Goal: Navigation & Orientation: Find specific page/section

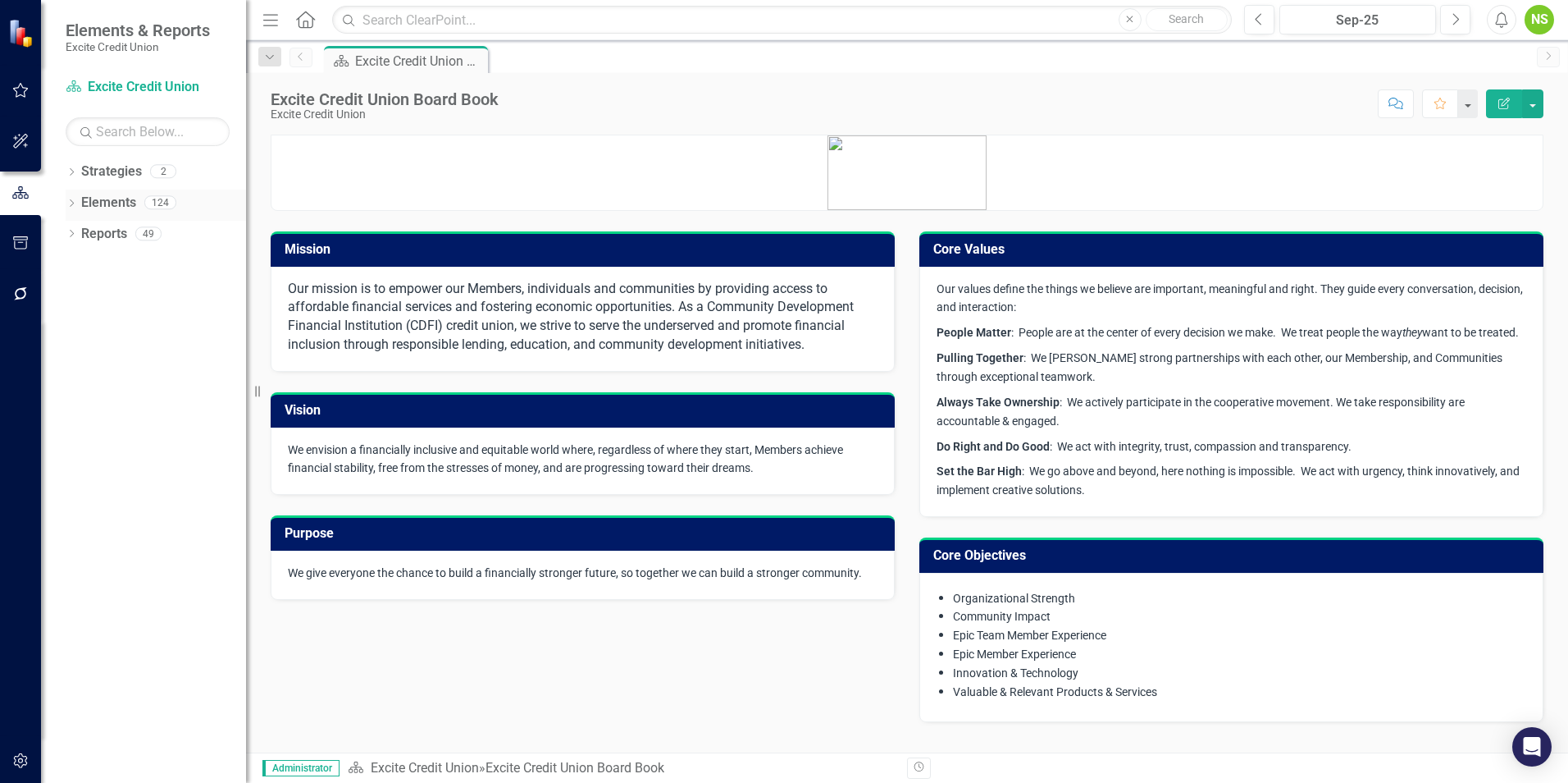
click at [72, 207] on icon "Dropdown" at bounding box center [72, 204] width 12 height 9
click at [76, 363] on icon "Dropdown" at bounding box center [72, 359] width 12 height 9
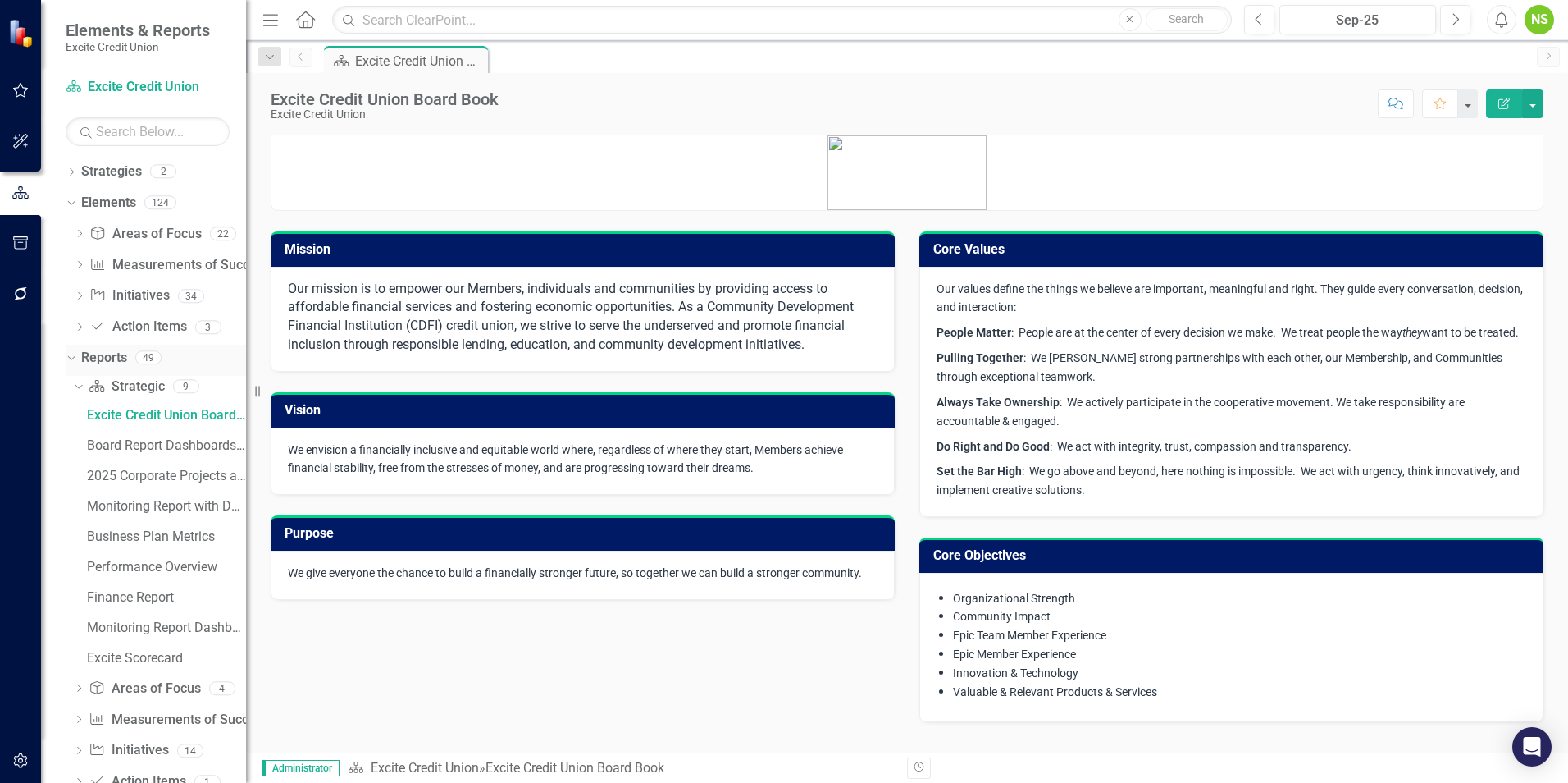
click at [69, 362] on icon "Dropdown" at bounding box center [69, 357] width 9 height 12
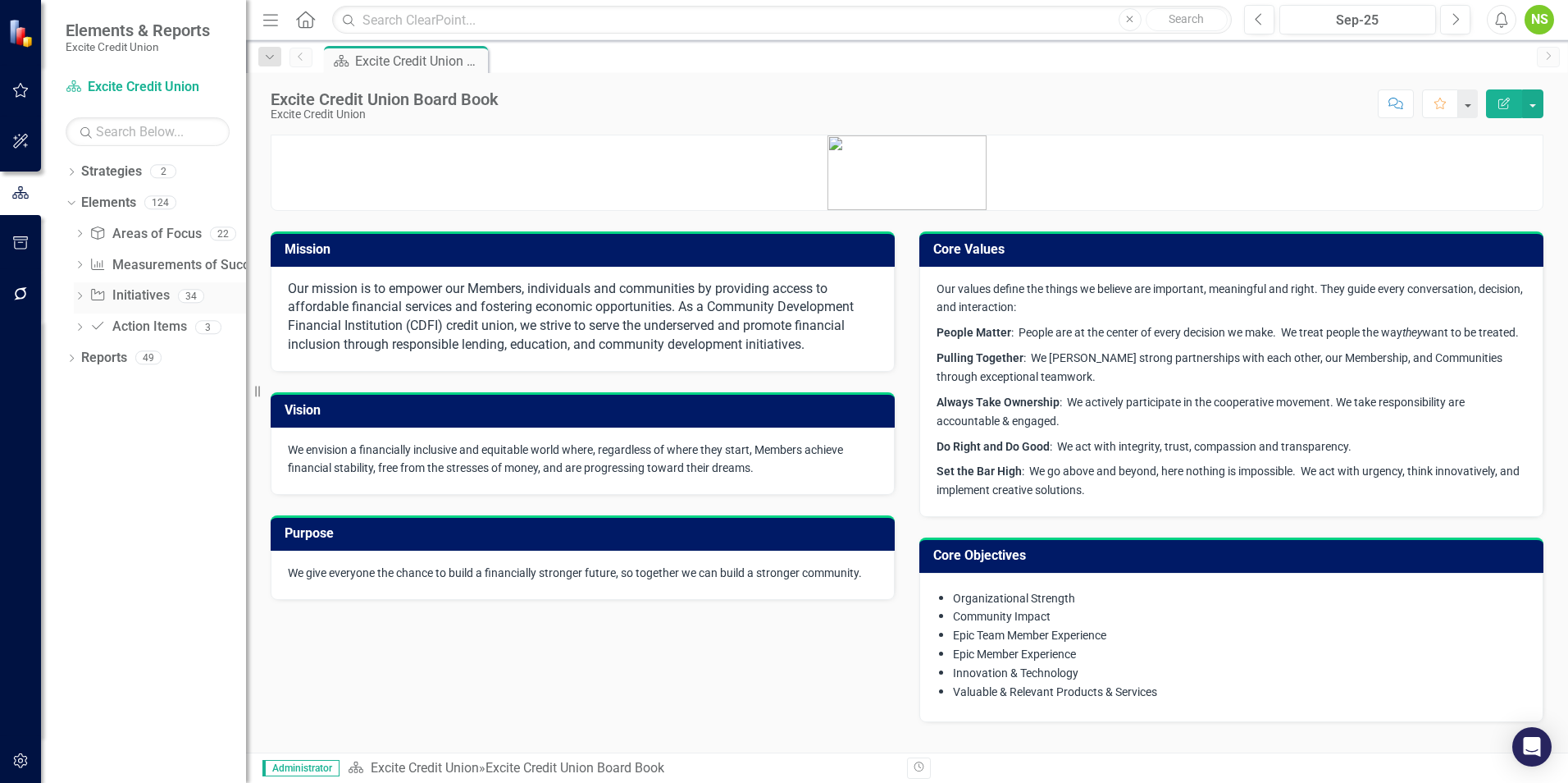
click at [79, 301] on icon "Dropdown" at bounding box center [80, 297] width 12 height 9
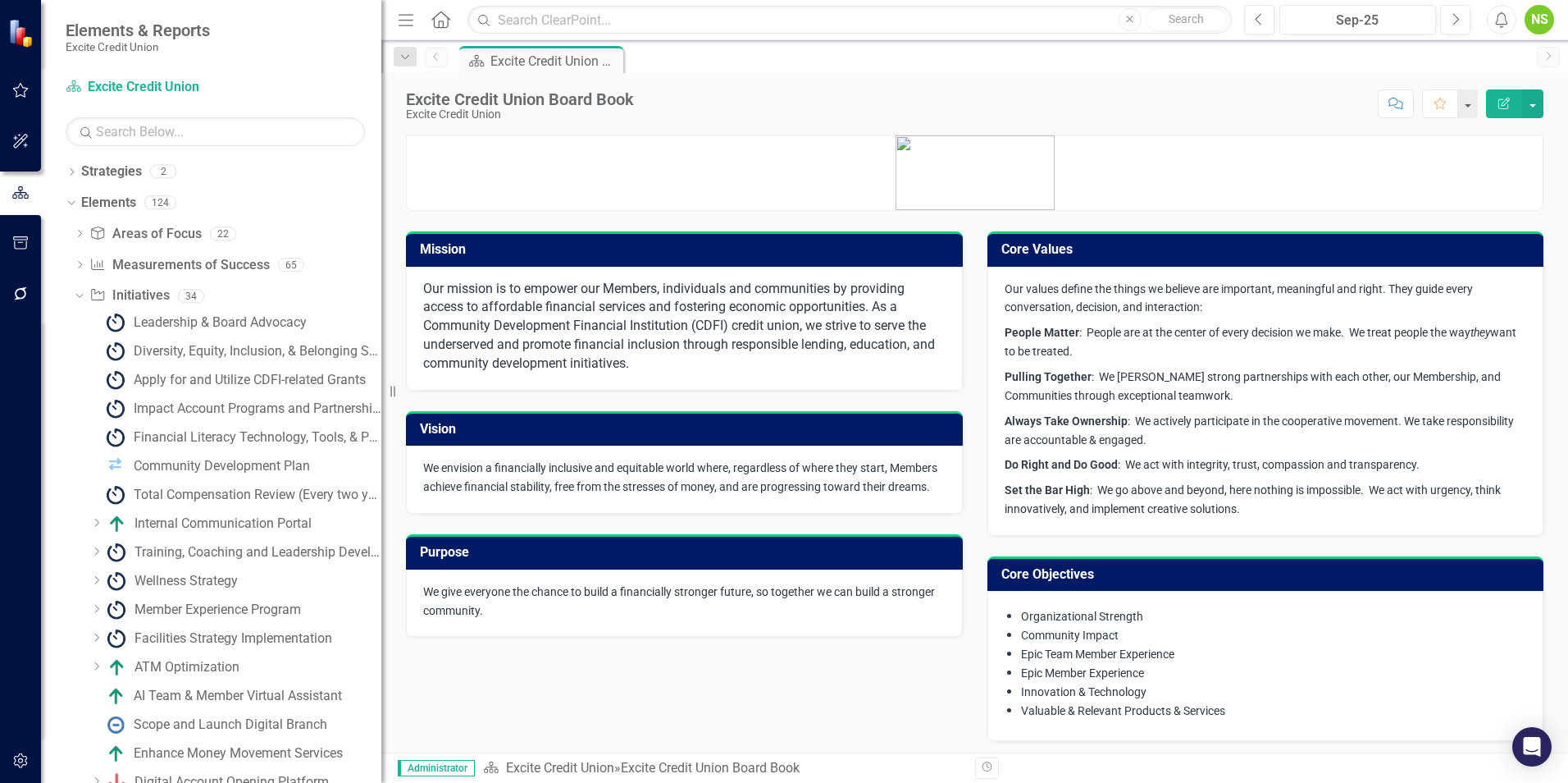
drag, startPoint x: 248, startPoint y: 312, endPoint x: 383, endPoint y: 335, distance: 136.9
click at [383, 335] on div "Resize" at bounding box center [388, 392] width 14 height 783
click at [77, 297] on icon "Dropdown" at bounding box center [77, 295] width 9 height 12
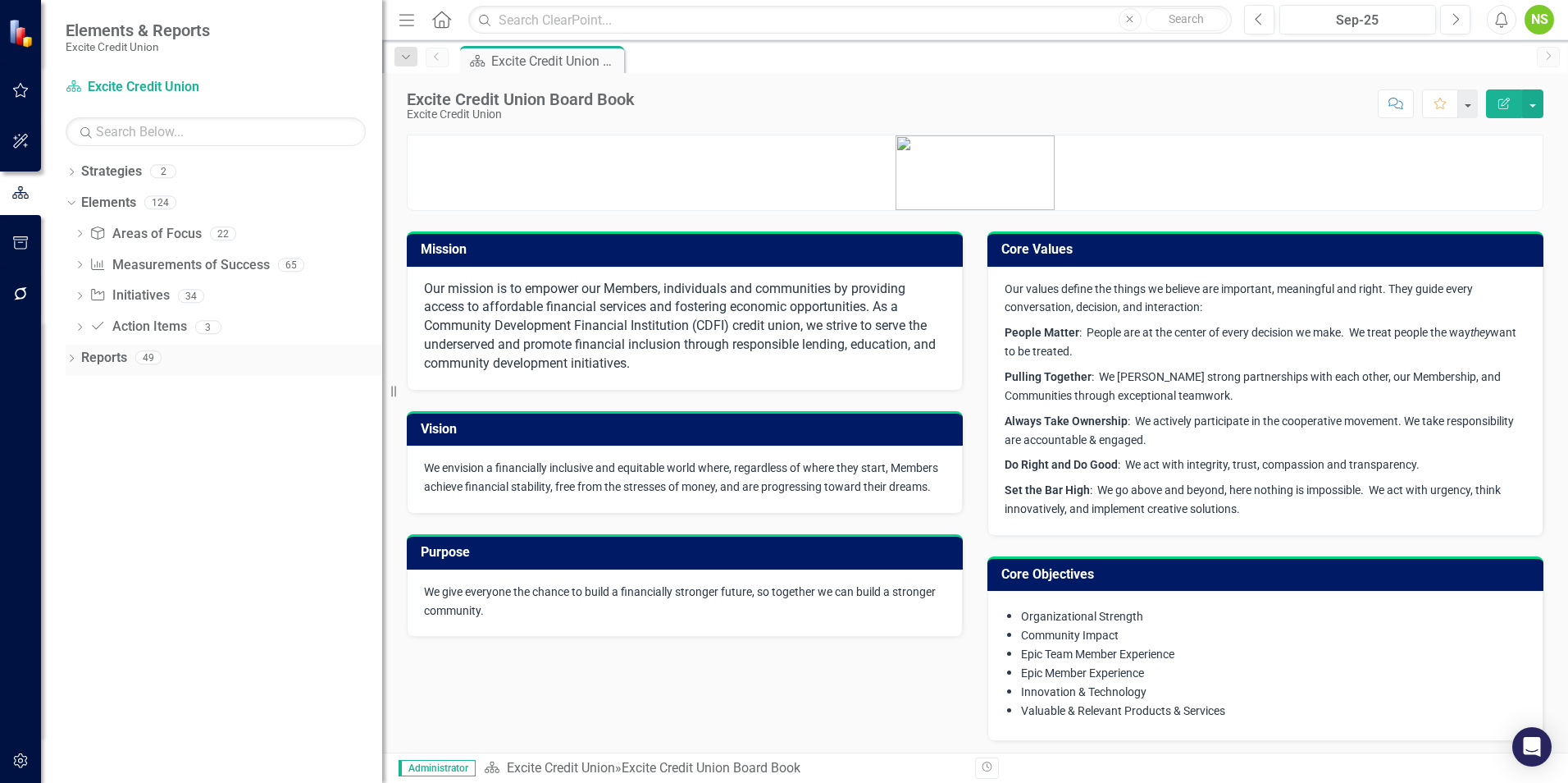
click at [78, 365] on div "Dropdown Reports 49" at bounding box center [224, 360] width 317 height 31
click at [74, 357] on icon "Dropdown" at bounding box center [72, 359] width 12 height 9
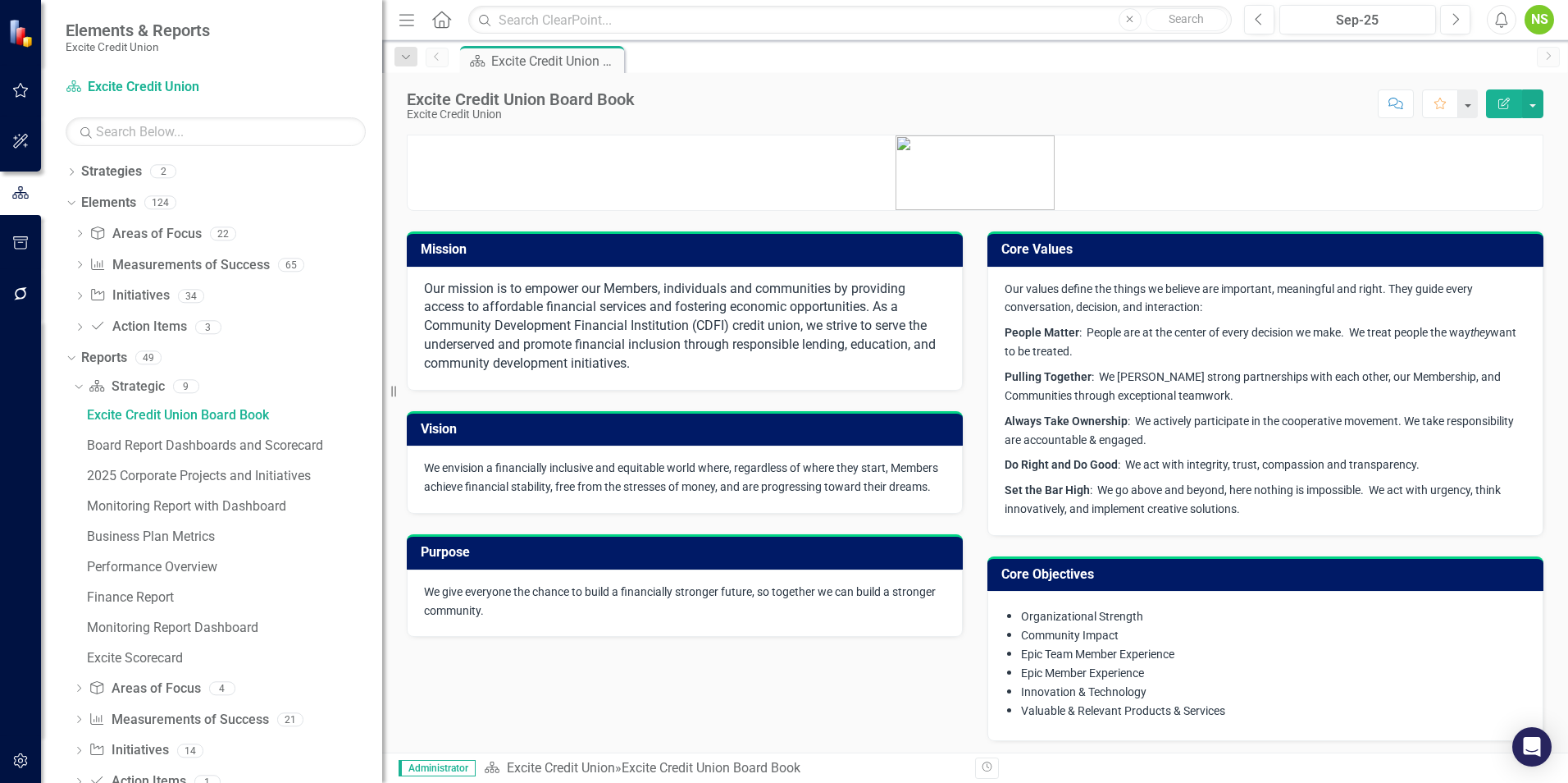
scroll to position [41, 0]
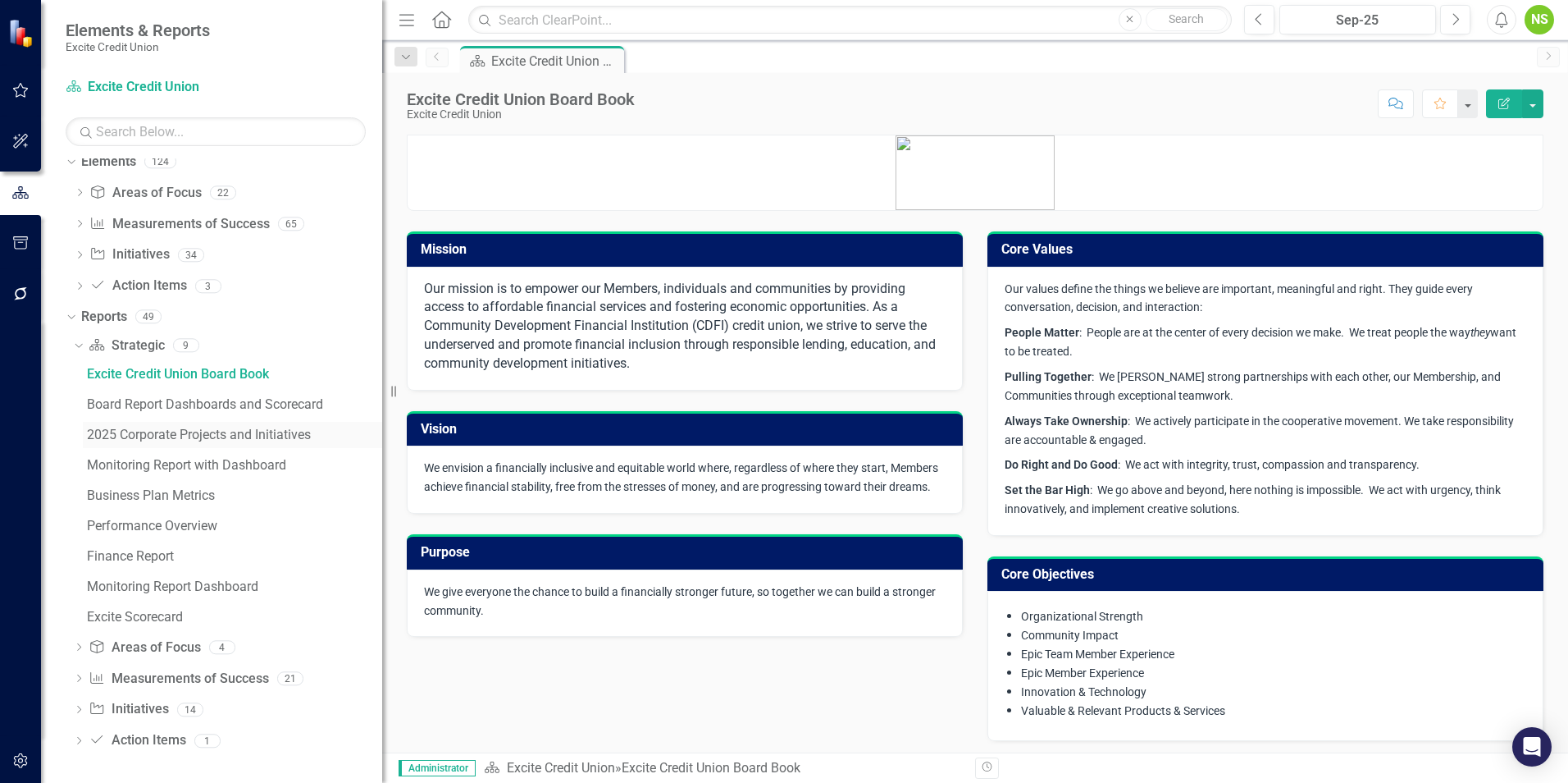
click at [205, 439] on div "2025 Corporate Projects and Initiatives" at bounding box center [235, 434] width 295 height 15
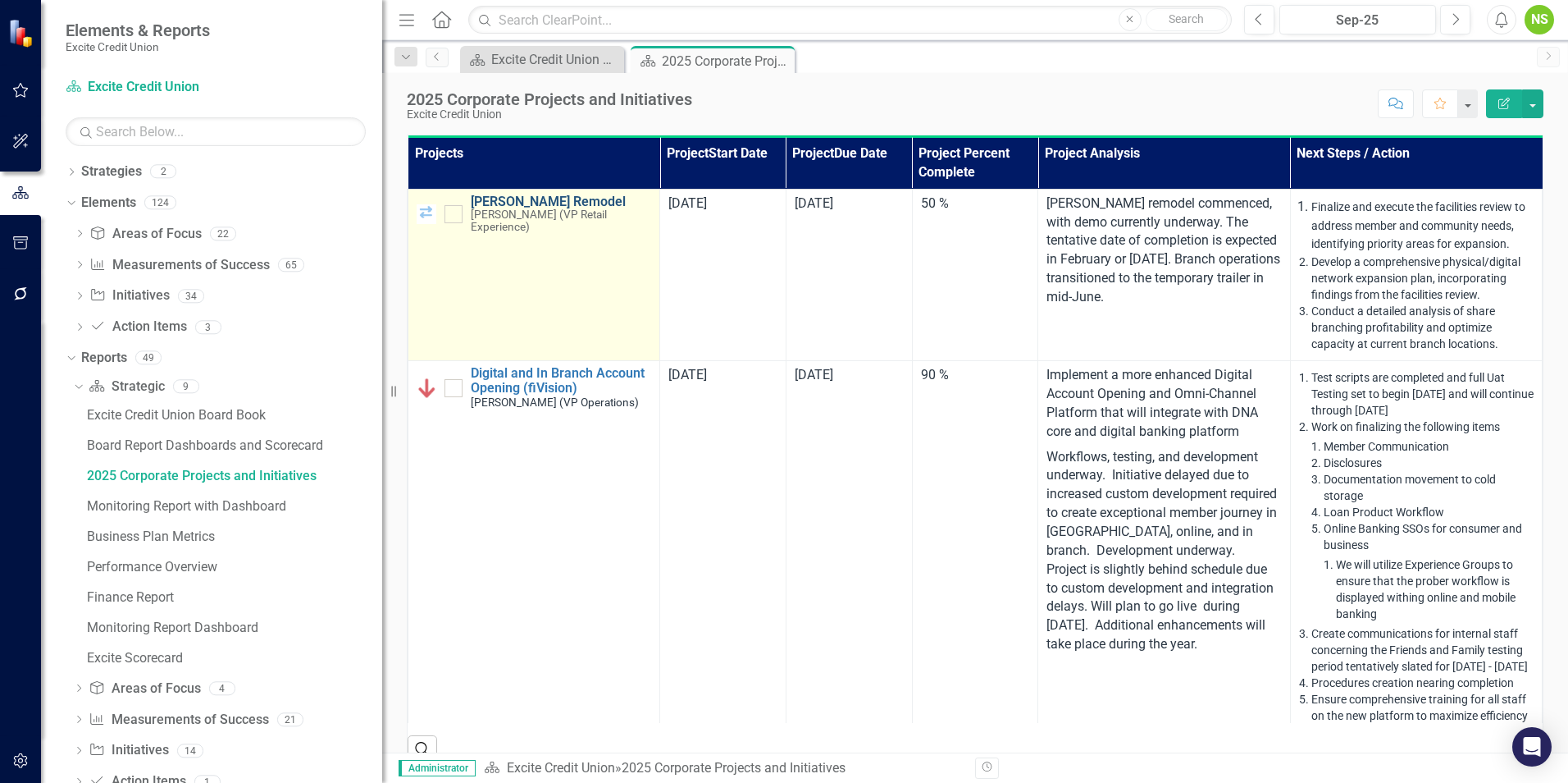
click at [510, 204] on link "[PERSON_NAME] Remodel" at bounding box center [561, 201] width 181 height 15
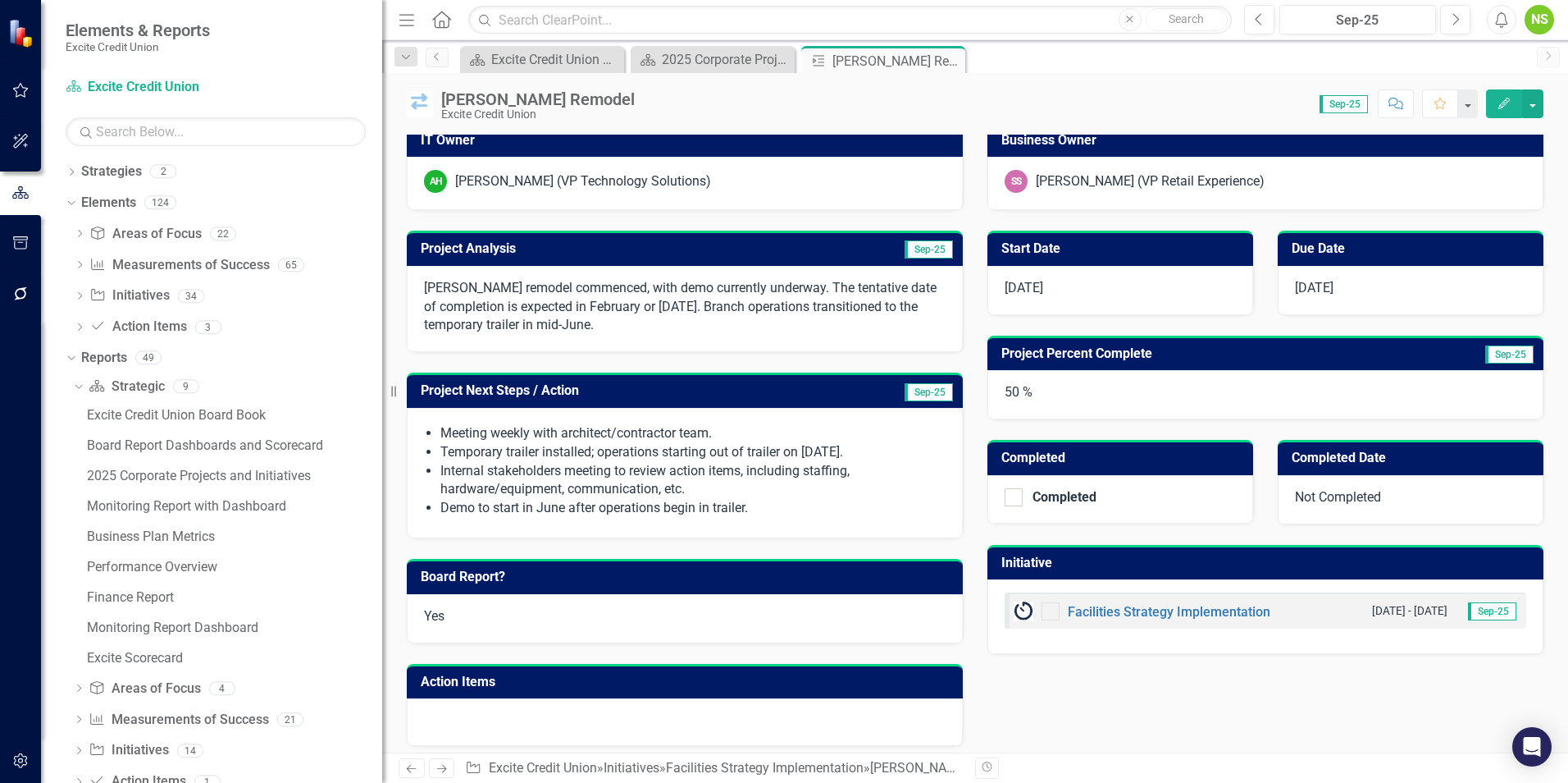
scroll to position [131, 0]
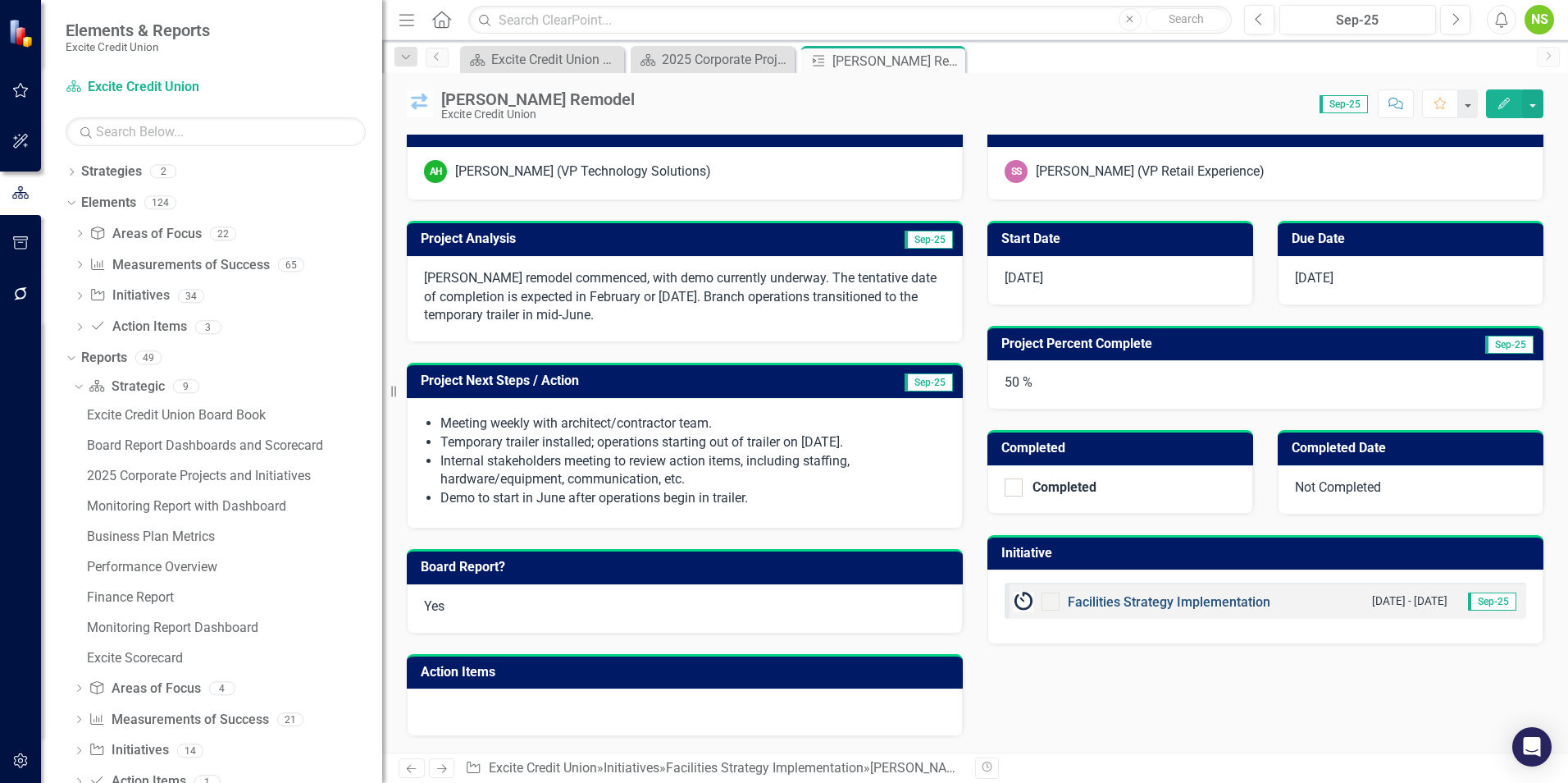
click at [1155, 601] on link "Facilities Strategy Implementation" at bounding box center [1169, 602] width 203 height 16
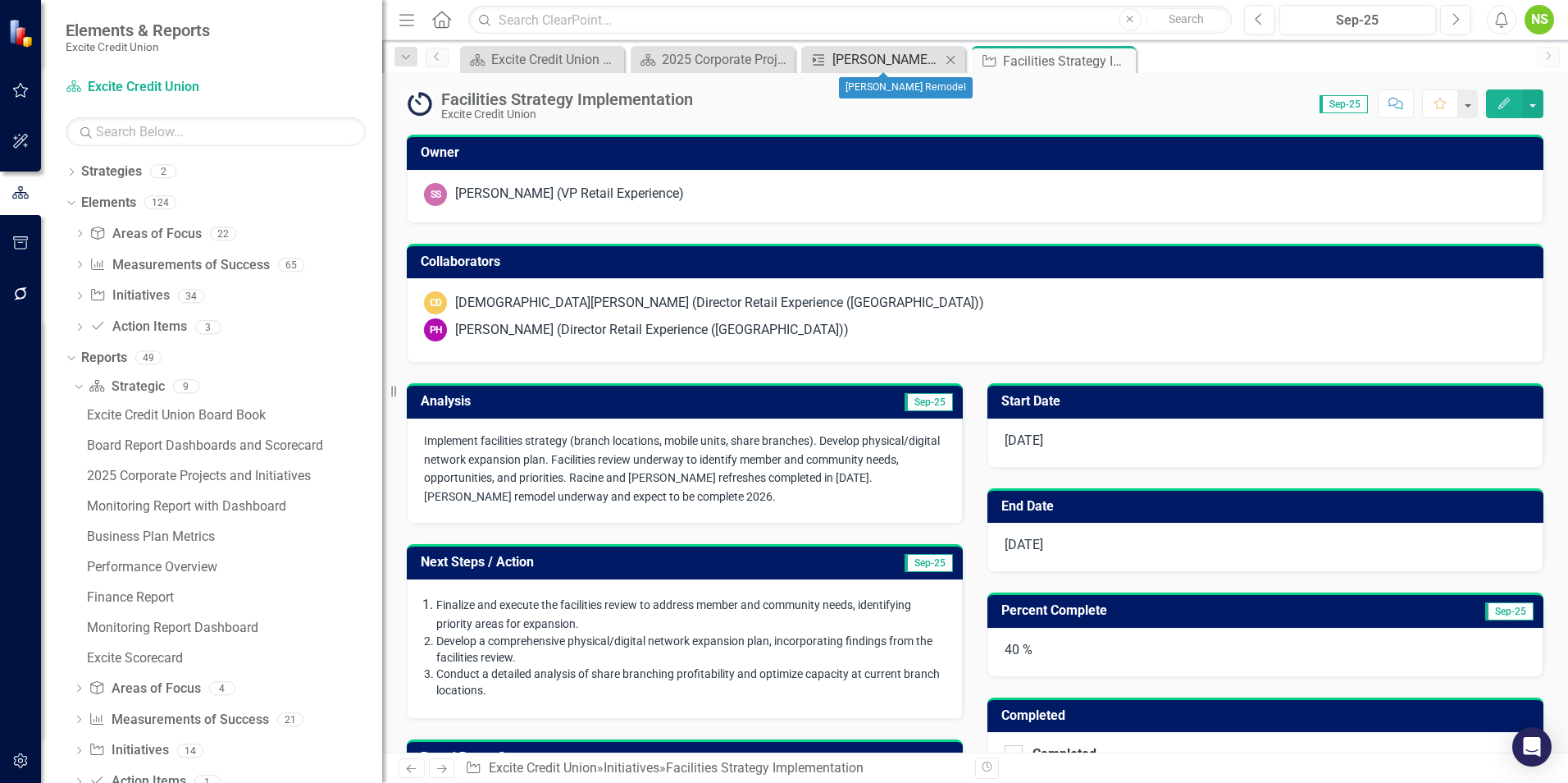
click at [862, 64] on div "[PERSON_NAME] Remodel" at bounding box center [886, 59] width 109 height 20
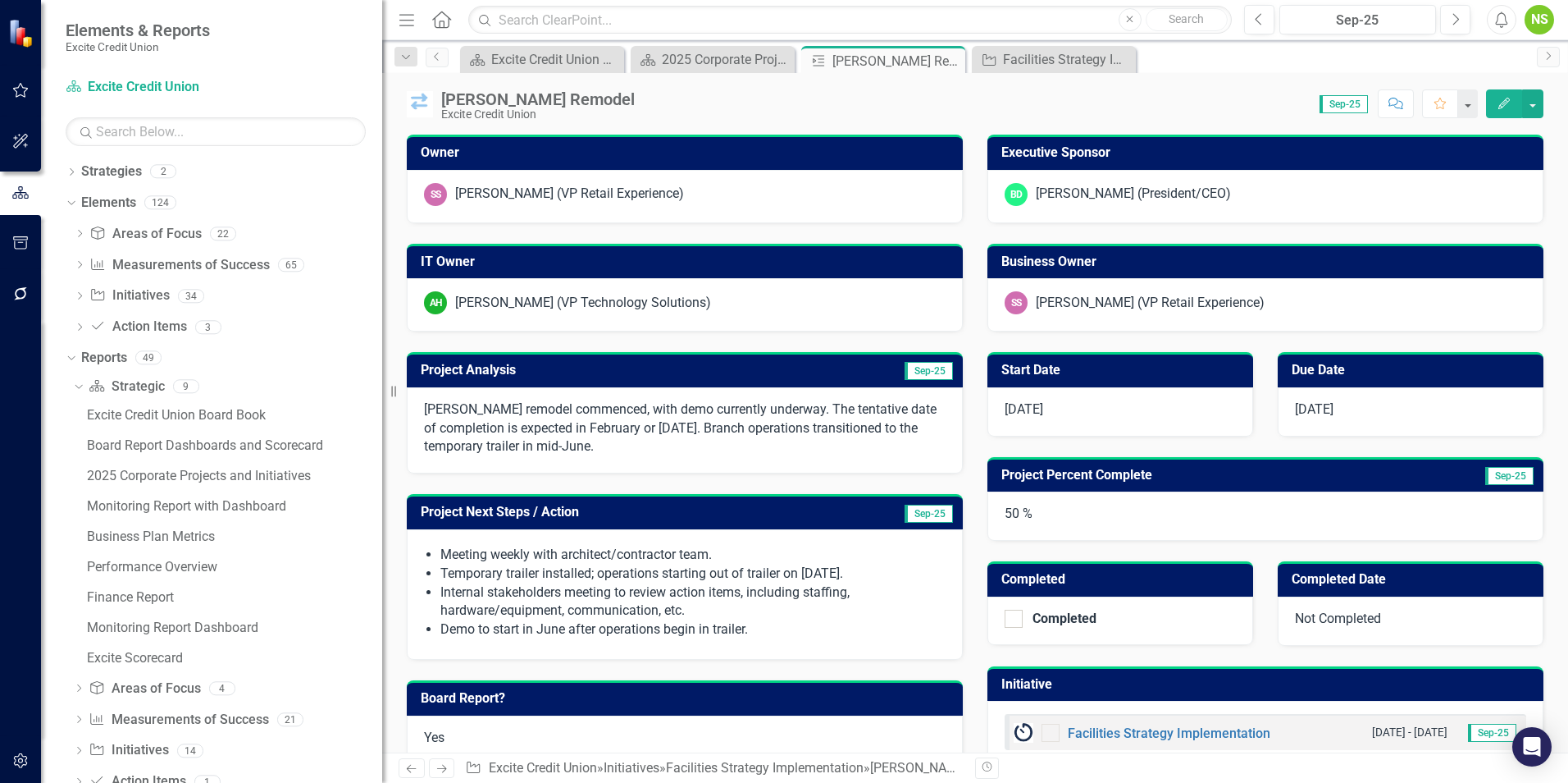
scroll to position [41, 0]
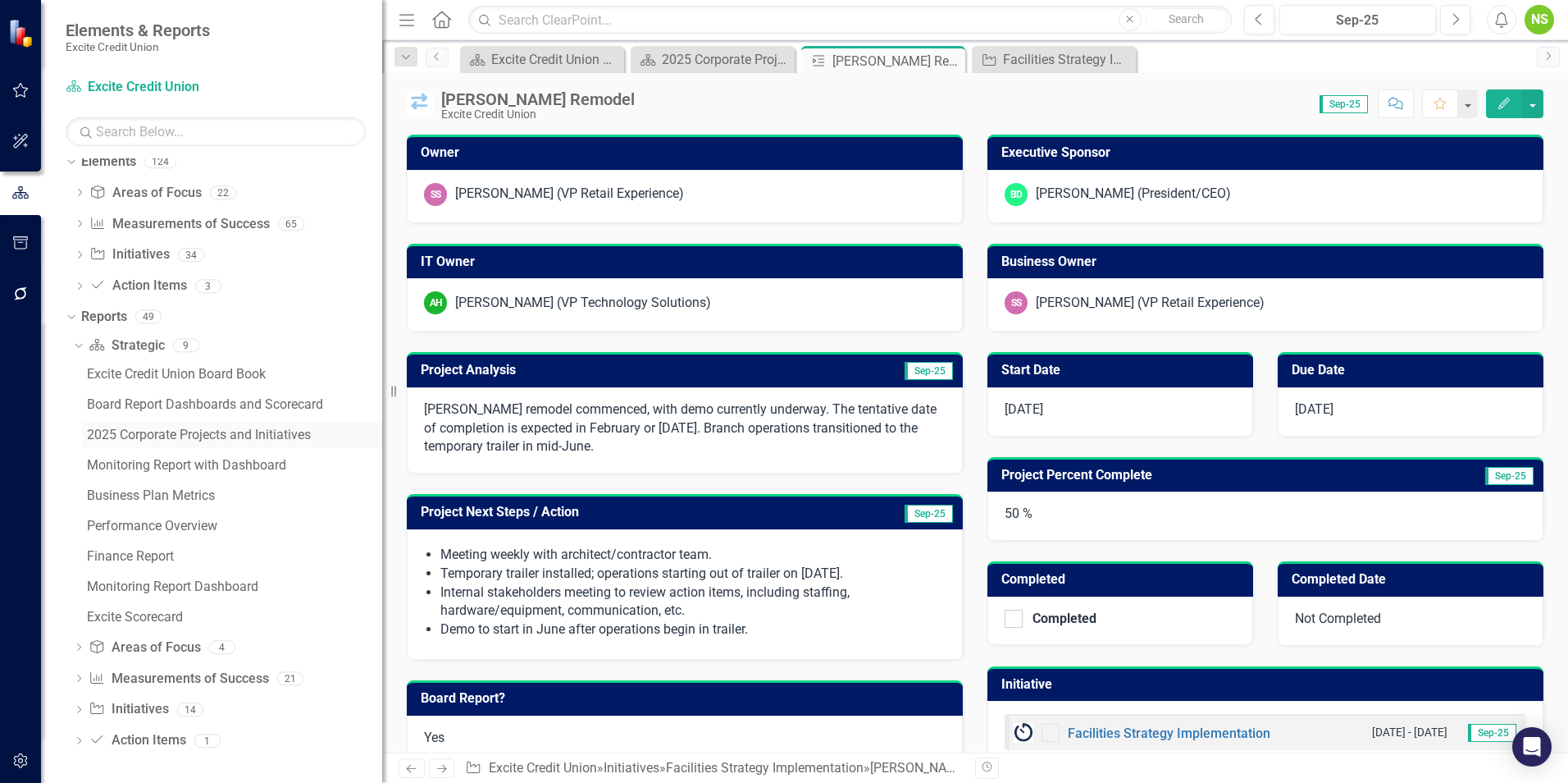
click at [221, 437] on div "2025 Corporate Projects and Initiatives" at bounding box center [235, 434] width 295 height 15
